Goal: Consume media (video, audio): Consume media (video, audio)

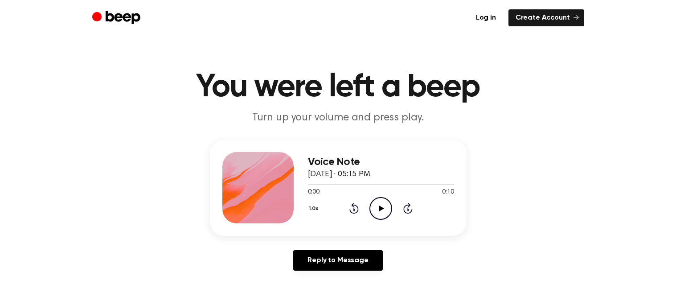
click at [376, 205] on icon "Play Audio" at bounding box center [380, 208] width 23 height 23
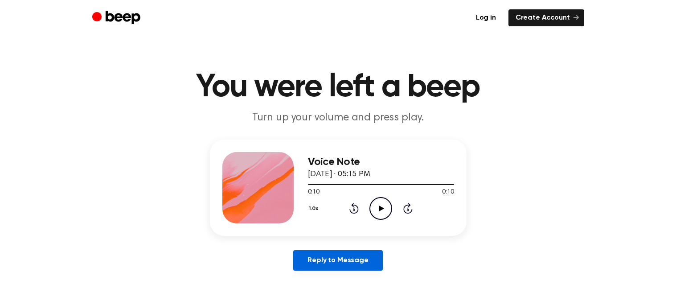
click at [333, 251] on link "Reply to Message" at bounding box center [337, 260] width 89 height 21
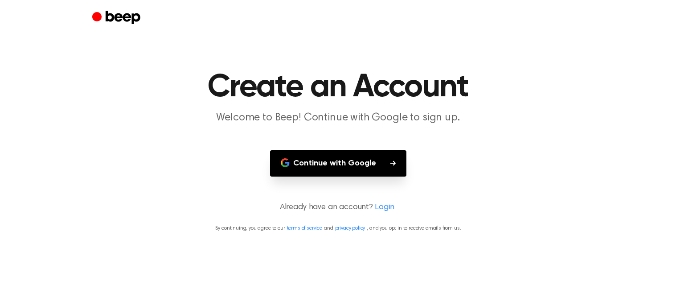
click at [340, 161] on button "Continue with Google" at bounding box center [338, 163] width 136 height 26
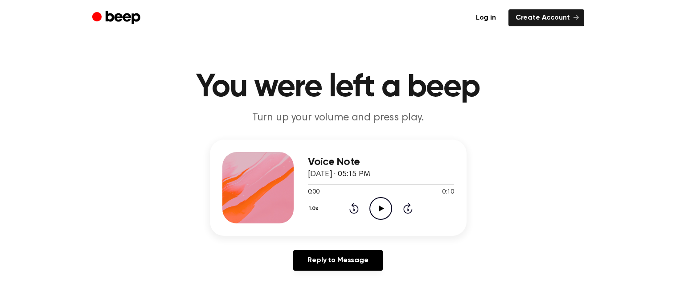
click at [369, 208] on icon "Play Audio" at bounding box center [380, 208] width 23 height 23
click at [369, 208] on icon "Pause Audio" at bounding box center [380, 208] width 23 height 23
click at [369, 208] on icon "Play Audio" at bounding box center [380, 208] width 23 height 23
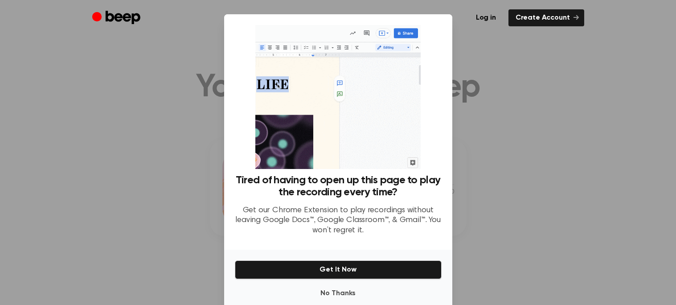
click at [580, 209] on div at bounding box center [338, 152] width 676 height 305
click at [491, 57] on div at bounding box center [338, 152] width 676 height 305
click at [347, 289] on button "No Thanks" at bounding box center [338, 293] width 207 height 18
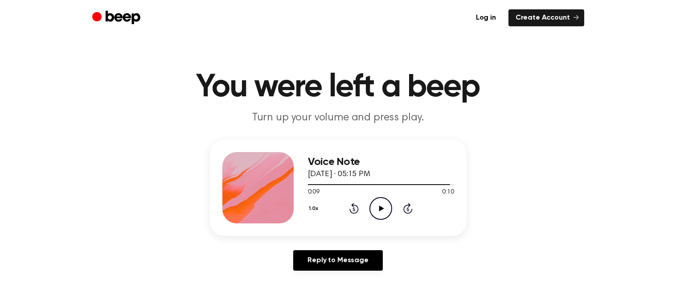
click at [380, 207] on icon at bounding box center [381, 208] width 5 height 6
click at [380, 207] on icon "Pause Audio" at bounding box center [380, 208] width 23 height 23
click at [352, 210] on icon "Rewind 5 seconds" at bounding box center [354, 208] width 10 height 12
click at [374, 201] on icon "Play Audio" at bounding box center [380, 208] width 23 height 23
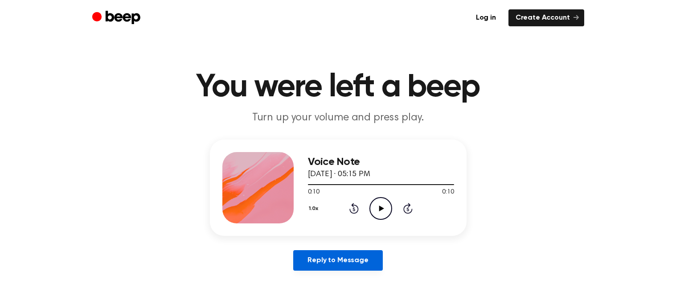
click at [373, 258] on link "Reply to Message" at bounding box center [337, 260] width 89 height 21
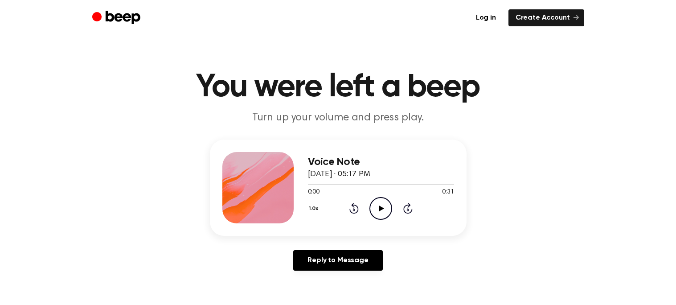
click at [387, 201] on icon "Play Audio" at bounding box center [380, 208] width 23 height 23
click at [379, 211] on icon "Play Audio" at bounding box center [380, 208] width 23 height 23
click at [379, 201] on icon "Play Audio" at bounding box center [380, 208] width 23 height 23
click at [377, 199] on icon "Play Audio" at bounding box center [380, 208] width 23 height 23
click at [377, 201] on icon "Play Audio" at bounding box center [380, 208] width 23 height 23
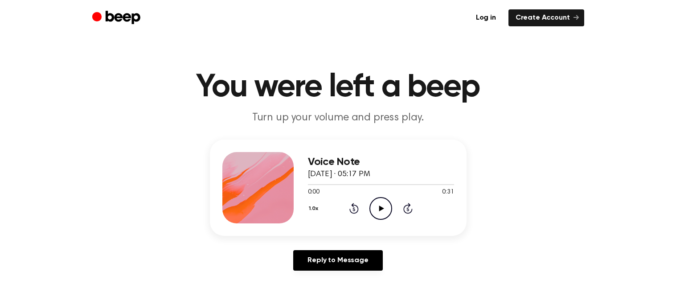
click at [378, 208] on icon "Play Audio" at bounding box center [380, 208] width 23 height 23
click at [384, 198] on icon "Play Audio" at bounding box center [380, 208] width 23 height 23
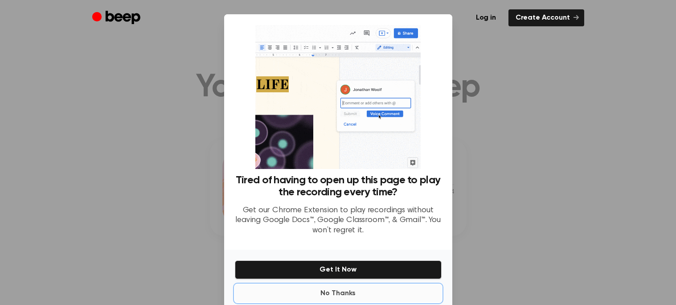
click at [318, 288] on button "No Thanks" at bounding box center [338, 293] width 207 height 18
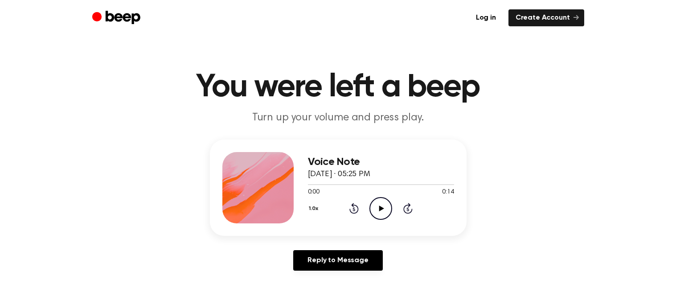
click at [374, 215] on icon "Play Audio" at bounding box center [380, 208] width 23 height 23
click at [387, 212] on icon "Play Audio" at bounding box center [380, 208] width 23 height 23
click at [383, 205] on icon "Play Audio" at bounding box center [380, 208] width 23 height 23
click at [385, 211] on icon "Play Audio" at bounding box center [380, 208] width 23 height 23
click at [384, 203] on icon "Play Audio" at bounding box center [380, 208] width 23 height 23
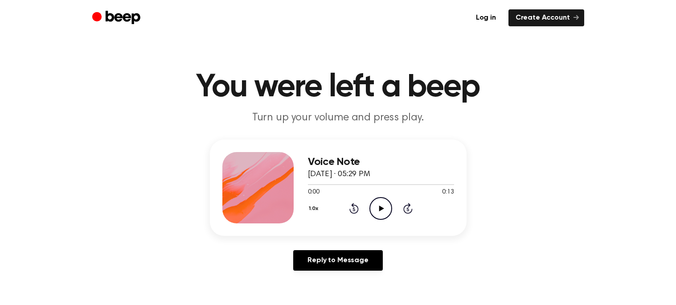
click at [377, 205] on icon "Play Audio" at bounding box center [380, 208] width 23 height 23
click at [375, 207] on icon "Play Audio" at bounding box center [380, 208] width 23 height 23
click at [386, 204] on icon "Play Audio" at bounding box center [380, 208] width 23 height 23
click at [385, 205] on icon "Play Audio" at bounding box center [380, 208] width 23 height 23
